Goal: Task Accomplishment & Management: Use online tool/utility

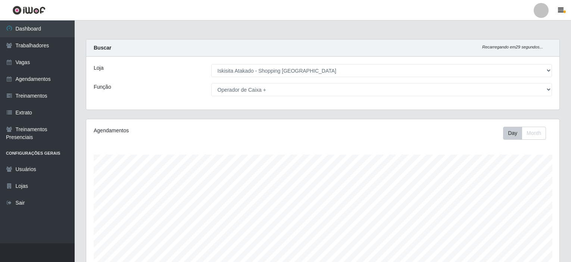
select select "424"
select select "72"
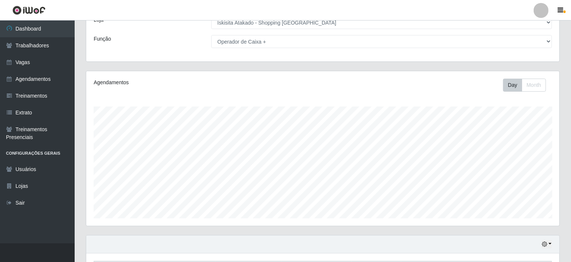
scroll to position [37, 0]
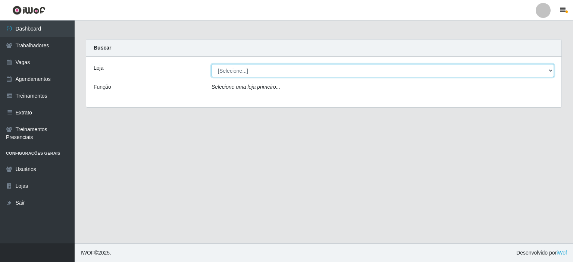
click at [522, 68] on select "[Selecione...] Iskisita Atakado - Shopping Midway Mall" at bounding box center [382, 70] width 342 height 13
select select "424"
click at [211, 64] on select "[Selecione...] Iskisita Atakado - Shopping Midway Mall" at bounding box center [382, 70] width 342 height 13
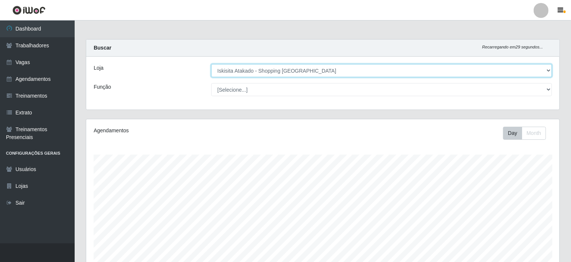
scroll to position [155, 473]
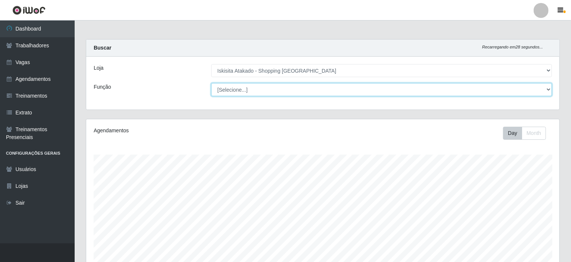
click at [323, 85] on select "[Selecione...] Auxiliar de Estacionamento Auxiliar de Estacionamento + Auxiliar…" at bounding box center [381, 89] width 341 height 13
select select "72"
click at [211, 83] on select "[Selecione...] Auxiliar de Estacionamento Auxiliar de Estacionamento + Auxiliar…" at bounding box center [381, 89] width 341 height 13
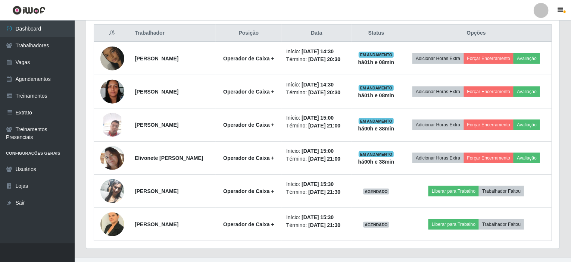
scroll to position [298, 0]
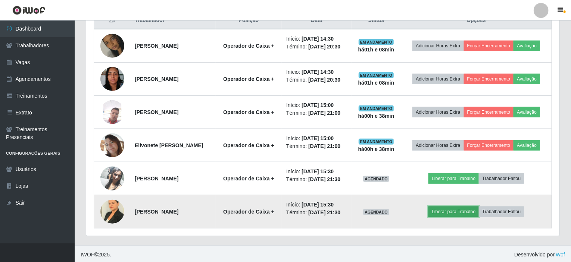
click at [452, 210] on button "Liberar para Trabalho" at bounding box center [453, 212] width 50 height 10
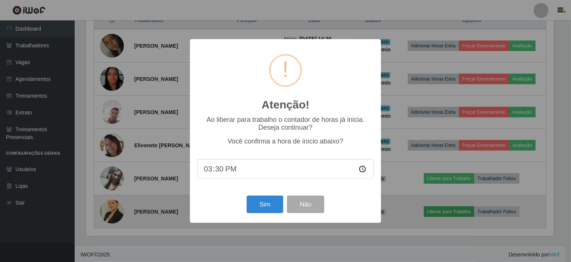
scroll to position [155, 470]
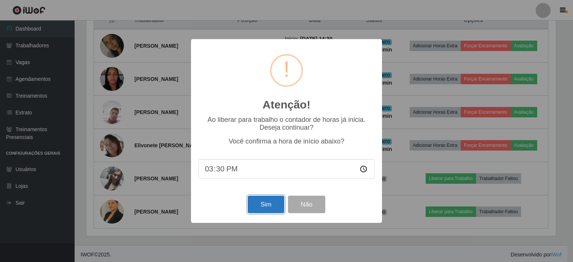
click at [269, 210] on button "Sim" at bounding box center [266, 205] width 36 height 18
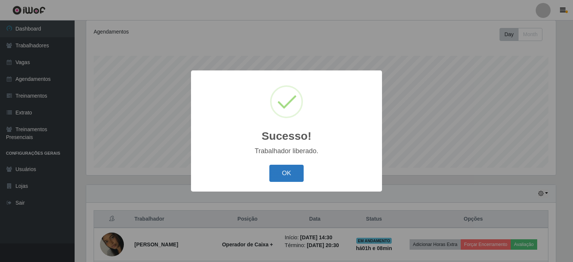
click at [290, 176] on button "OK" at bounding box center [286, 174] width 35 height 18
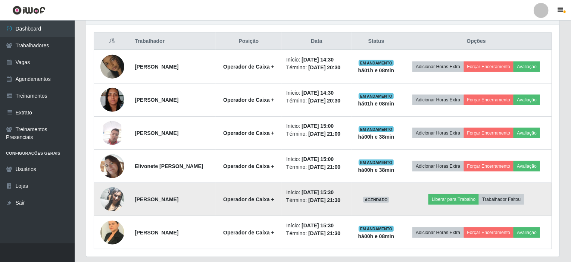
scroll to position [260, 0]
